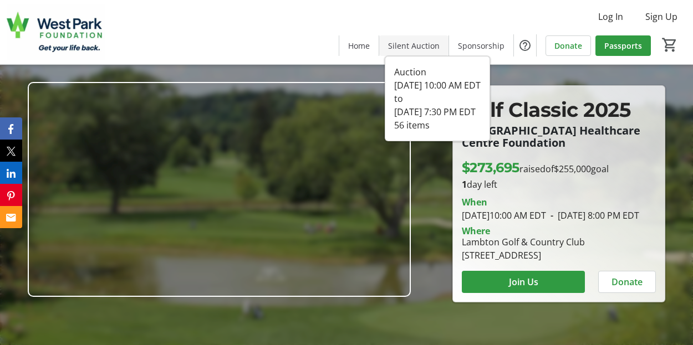
click at [422, 48] on span "Silent Auction" at bounding box center [414, 46] width 52 height 12
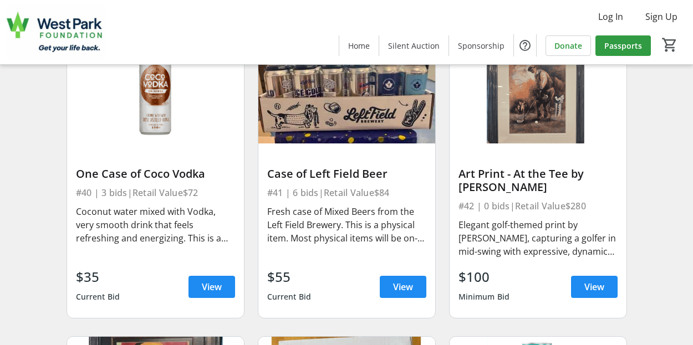
scroll to position [4193, 0]
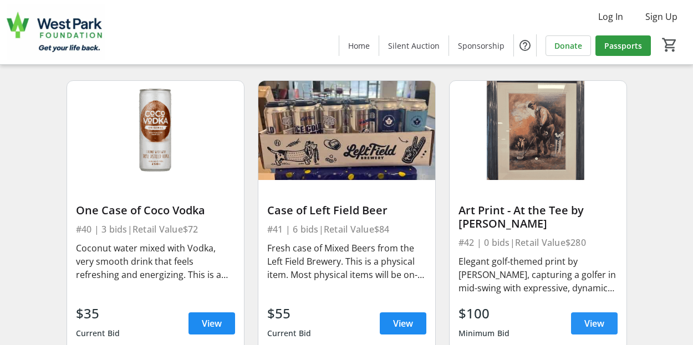
click at [593, 328] on span "View" at bounding box center [594, 323] width 20 height 13
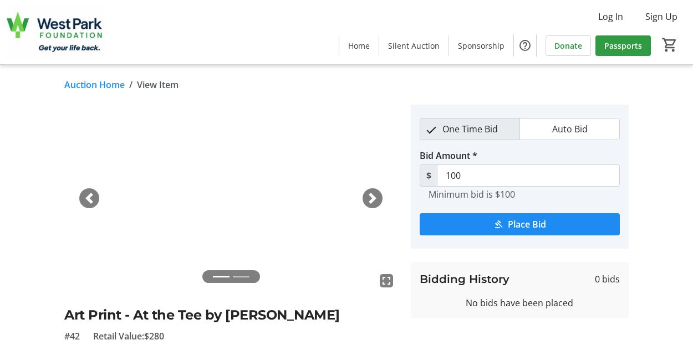
click at [369, 197] on span "button" at bounding box center [372, 198] width 11 height 11
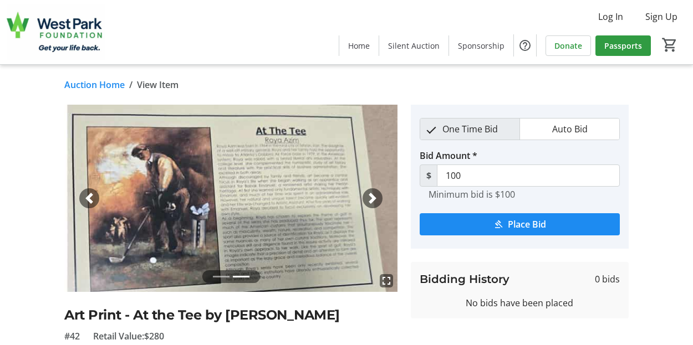
click at [86, 82] on link "Auction Home" at bounding box center [94, 84] width 60 height 13
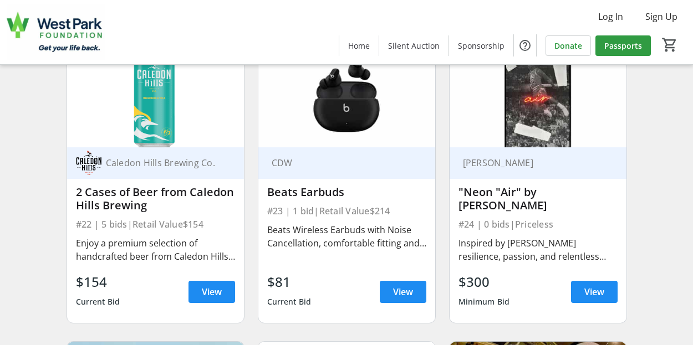
scroll to position [2530, 0]
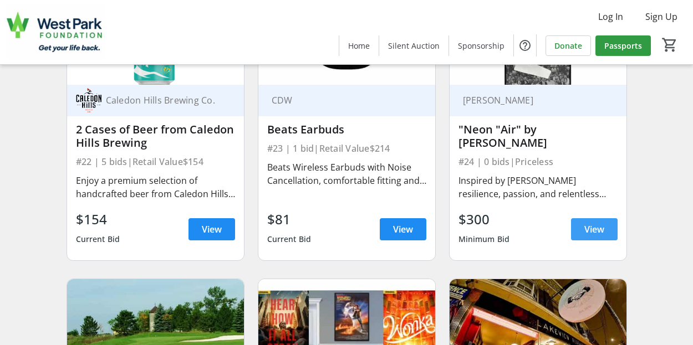
click at [587, 233] on span "View" at bounding box center [594, 229] width 20 height 13
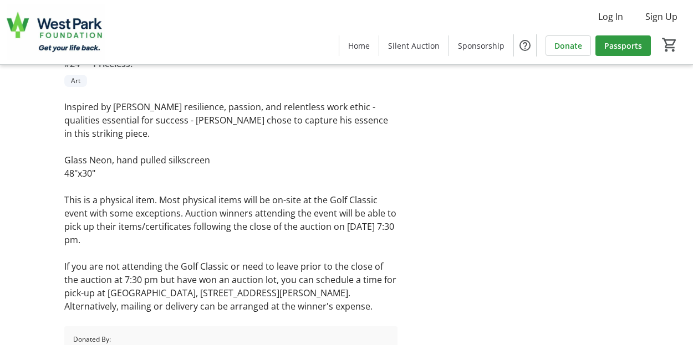
scroll to position [277, 0]
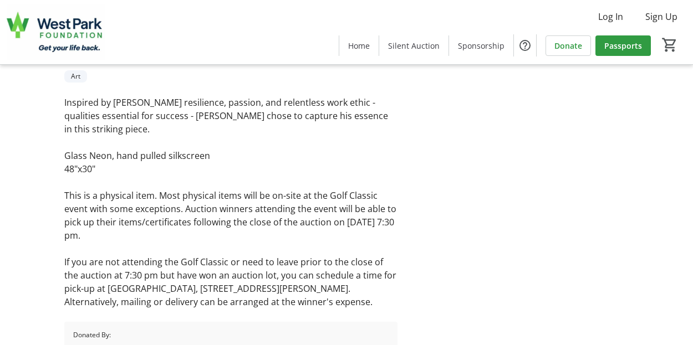
drag, startPoint x: 90, startPoint y: 197, endPoint x: 172, endPoint y: 237, distance: 91.2
click at [172, 237] on p "This is a physical item. Most physical items will be on-site at the Golf Classi…" at bounding box center [230, 215] width 333 height 53
click at [215, 192] on p "This is a physical item. Most physical items will be on-site at the Golf Classi…" at bounding box center [230, 215] width 333 height 53
drag, startPoint x: 68, startPoint y: 207, endPoint x: 119, endPoint y: 233, distance: 56.5
click at [119, 233] on p "This is a physical item. Most physical items will be on-site at the Golf Classi…" at bounding box center [230, 215] width 333 height 53
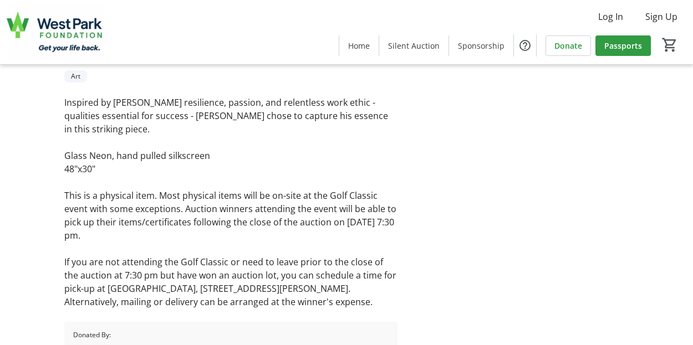
click at [170, 222] on p "This is a physical item. Most physical items will be on-site at the Golf Classi…" at bounding box center [230, 215] width 333 height 53
click at [187, 212] on p "This is a physical item. Most physical items will be on-site at the Golf Classi…" at bounding box center [230, 215] width 333 height 53
drag, startPoint x: 188, startPoint y: 209, endPoint x: 207, endPoint y: 233, distance: 30.8
click at [207, 233] on p "This is a physical item. Most physical items will be on-site at the Golf Classi…" at bounding box center [230, 215] width 333 height 53
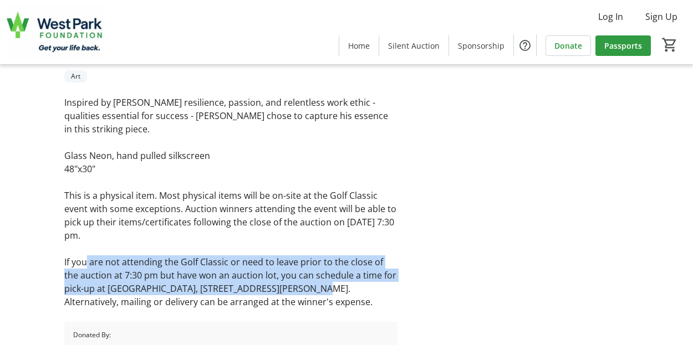
drag, startPoint x: 90, startPoint y: 270, endPoint x: 306, endPoint y: 294, distance: 217.6
click at [305, 294] on p "If you are not attending the Golf Classic or need to leave prior to the close o…" at bounding box center [230, 282] width 333 height 53
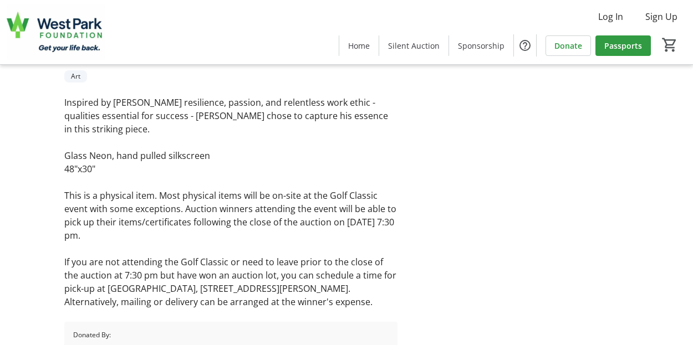
click at [310, 282] on p "If you are not attending the Golf Classic or need to leave prior to the close o…" at bounding box center [230, 282] width 333 height 53
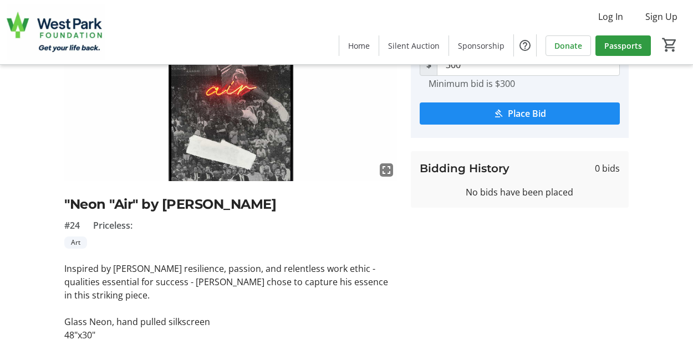
scroll to position [166, 0]
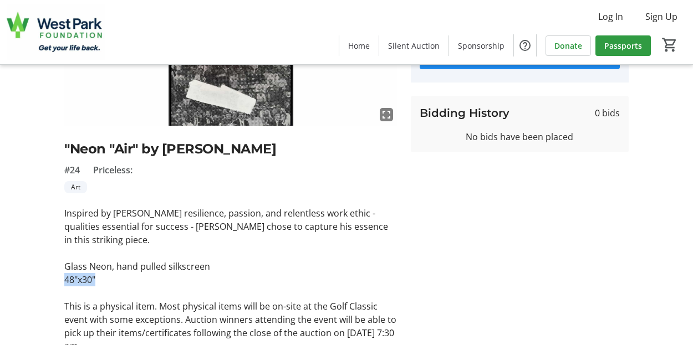
drag, startPoint x: 63, startPoint y: 279, endPoint x: 123, endPoint y: 283, distance: 60.0
click at [110, 284] on tr-auction-item-ui "fullscreen "Neon "Air" by [PERSON_NAME] #24 Priceless: Art Inspired by [PERSON_…" at bounding box center [231, 206] width 346 height 537
click at [130, 283] on p "48"x30"" at bounding box center [230, 279] width 333 height 13
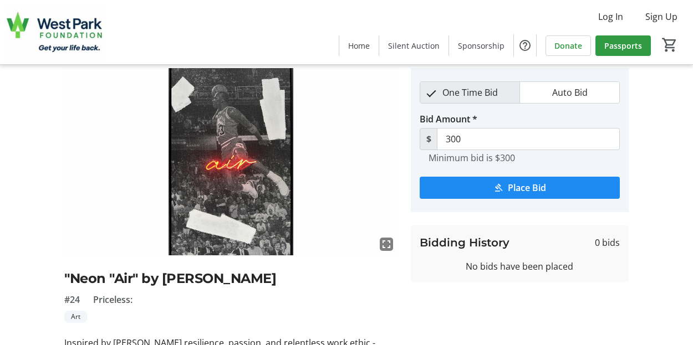
scroll to position [0, 0]
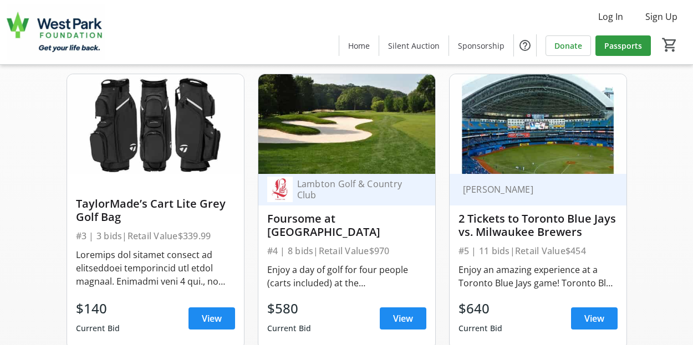
scroll to position [368, 0]
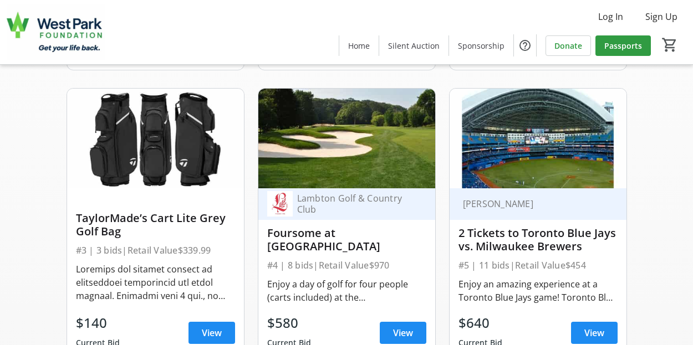
click at [356, 154] on img at bounding box center [346, 138] width 177 height 99
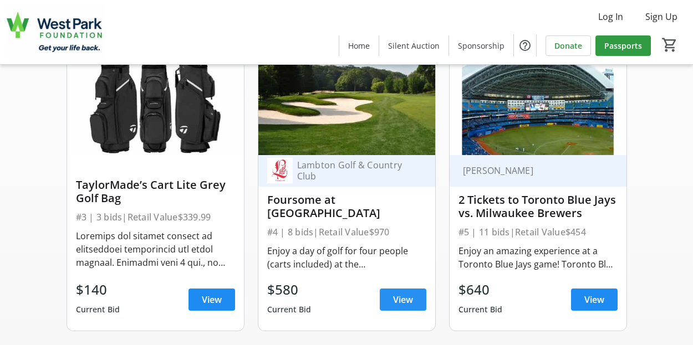
scroll to position [424, 0]
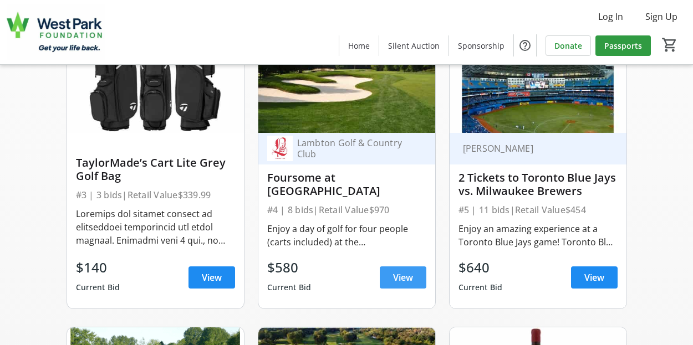
click at [395, 284] on span "View" at bounding box center [403, 277] width 20 height 13
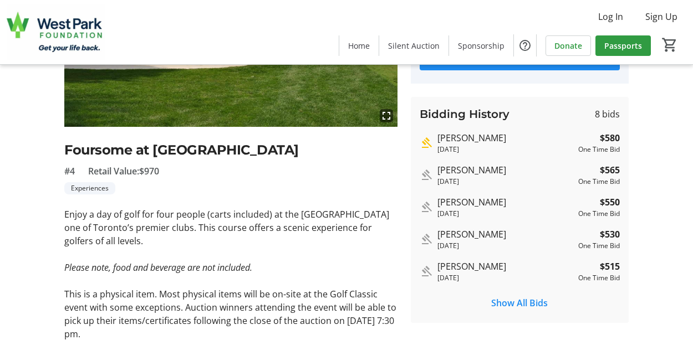
scroll to position [166, 0]
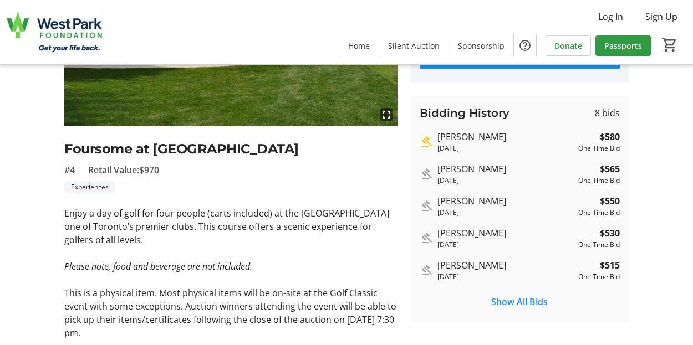
drag, startPoint x: 78, startPoint y: 227, endPoint x: 218, endPoint y: 242, distance: 140.5
click at [218, 242] on p "Enjoy a day of golf for four people (carts included) at the [GEOGRAPHIC_DATA] o…" at bounding box center [230, 227] width 333 height 40
click at [165, 229] on p "Enjoy a day of golf for four people (carts included) at the [GEOGRAPHIC_DATA] o…" at bounding box center [230, 227] width 333 height 40
click at [145, 230] on p "Enjoy a day of golf for four people (carts included) at the [GEOGRAPHIC_DATA] o…" at bounding box center [230, 227] width 333 height 40
drag, startPoint x: 113, startPoint y: 245, endPoint x: 227, endPoint y: 269, distance: 116.7
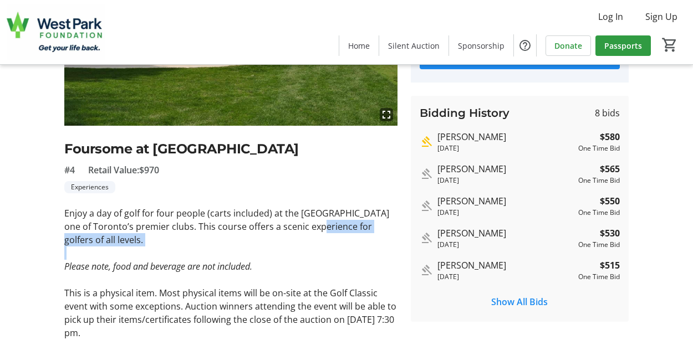
click at [222, 251] on div "Enjoy a day of golf for four people (carts included) at the [GEOGRAPHIC_DATA] o…" at bounding box center [230, 307] width 333 height 200
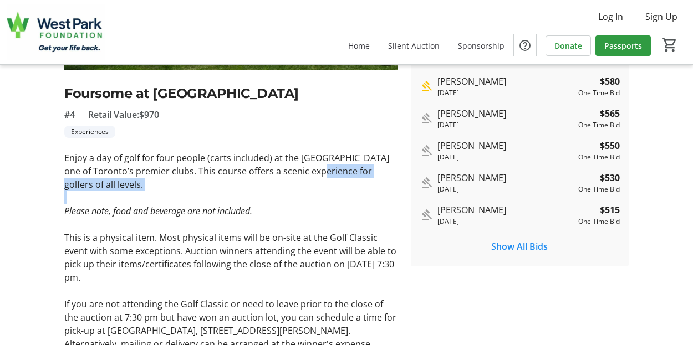
drag, startPoint x: 92, startPoint y: 236, endPoint x: 134, endPoint y: 277, distance: 59.2
click at [134, 277] on p "This is a physical item. Most physical items will be on-site at the Golf Classi…" at bounding box center [230, 257] width 333 height 53
click at [227, 266] on p "This is a physical item. Most physical items will be on-site at the Golf Classi…" at bounding box center [230, 257] width 333 height 53
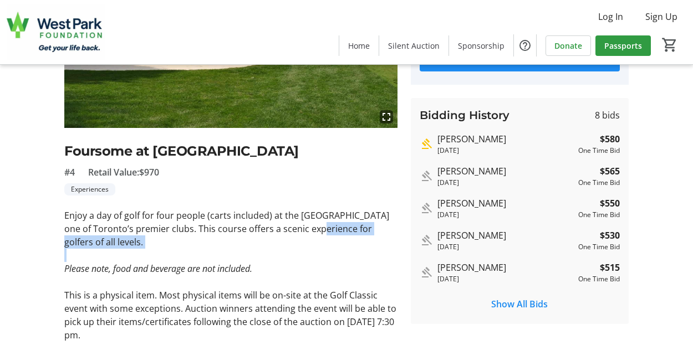
scroll to position [47, 0]
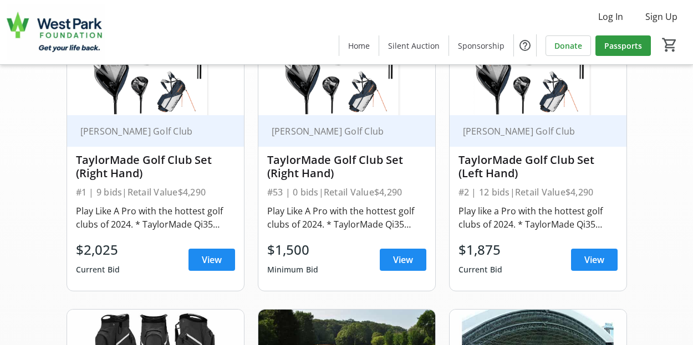
scroll to position [202, 0]
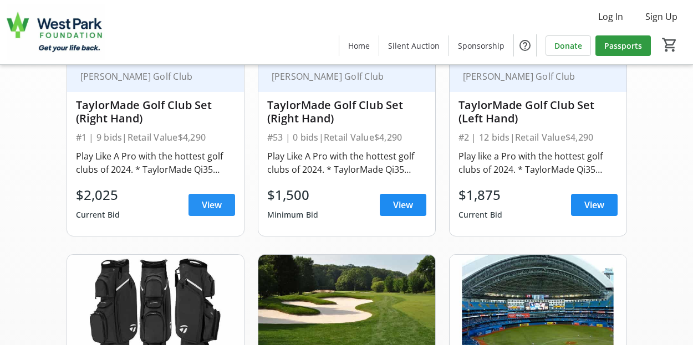
click at [221, 210] on span "View" at bounding box center [212, 204] width 20 height 13
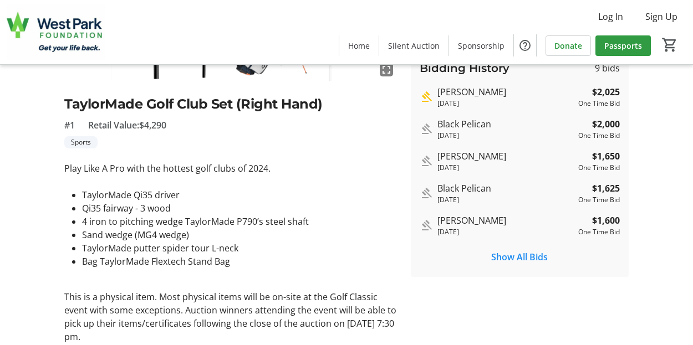
scroll to position [222, 0]
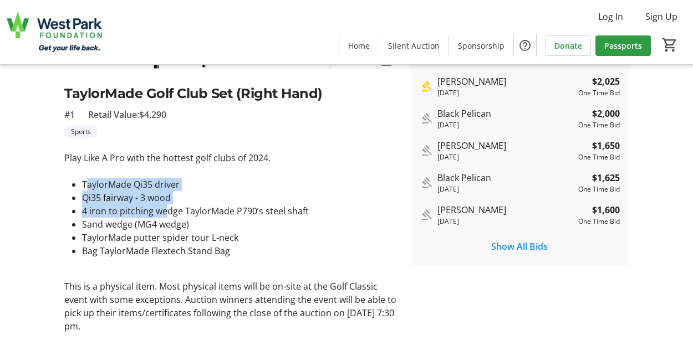
drag, startPoint x: 86, startPoint y: 185, endPoint x: 167, endPoint y: 212, distance: 85.4
click at [167, 212] on ul "TaylorMade Qi35 driver Qi35 fairway - 3 wood 4 iron to pitching wedge TaylorMad…" at bounding box center [230, 218] width 333 height 80
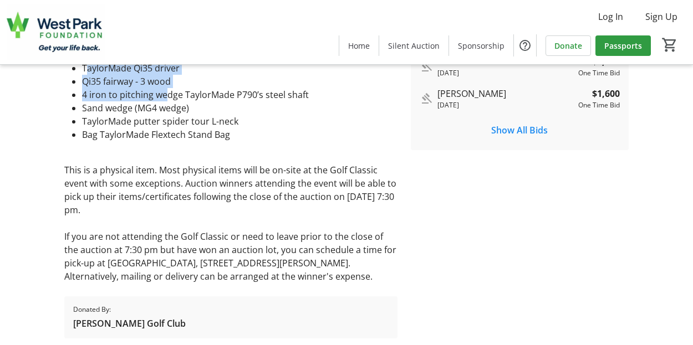
scroll to position [373, 0]
